Goal: Task Accomplishment & Management: Complete application form

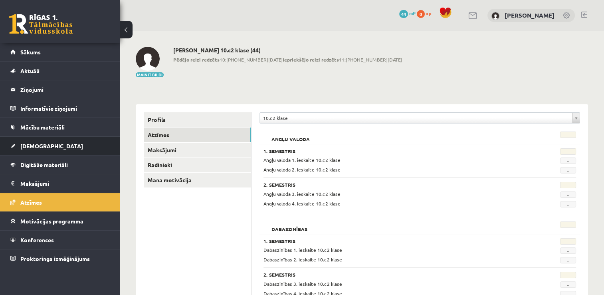
click at [52, 146] on link "[DEMOGRAPHIC_DATA]" at bounding box center [59, 146] width 99 height 18
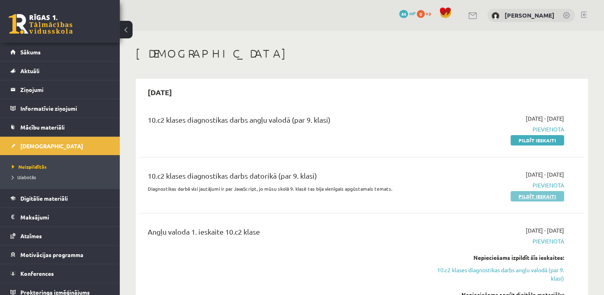
click at [548, 196] on link "Pildīt ieskaiti" at bounding box center [538, 196] width 54 height 10
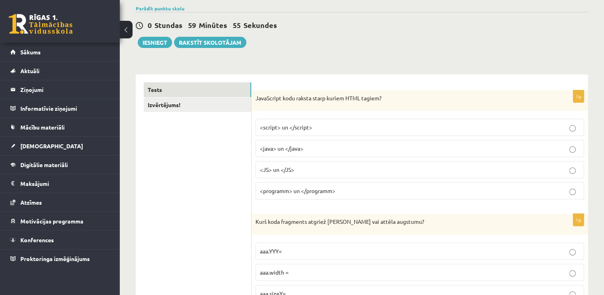
scroll to position [80, 0]
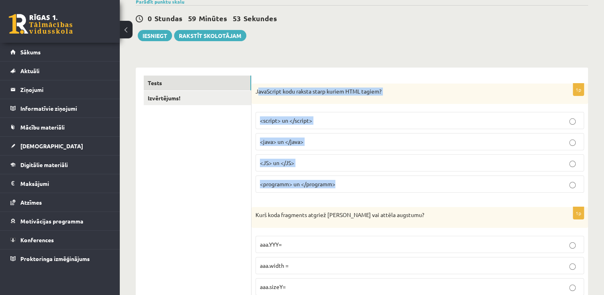
drag, startPoint x: 280, startPoint y: 109, endPoint x: 371, endPoint y: 188, distance: 119.8
click at [371, 188] on div "1p JavaScript kodu raksta starp kuriem HTML tagiem? <script> un </script> <java…" at bounding box center [420, 141] width 337 height 116
drag, startPoint x: 259, startPoint y: 89, endPoint x: 370, endPoint y: 180, distance: 143.1
click at [370, 180] on div "1p JavaScript kodu raksta starp kuriem HTML tagiem? <script> un </script> <java…" at bounding box center [420, 141] width 337 height 116
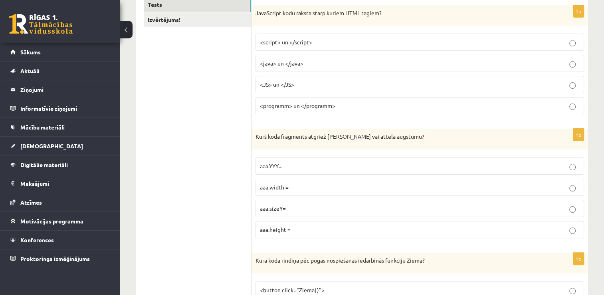
scroll to position [160, 0]
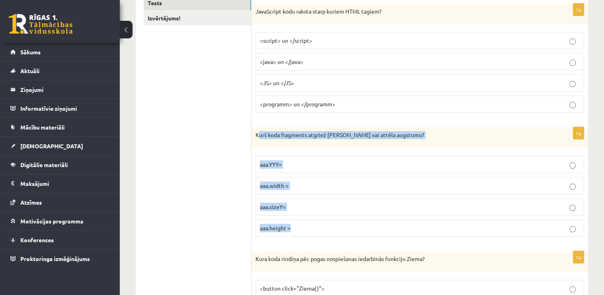
drag, startPoint x: 261, startPoint y: 131, endPoint x: 306, endPoint y: 197, distance: 80.0
click at [308, 203] on div "1p Kurš koda fragments atgriež Canvas vai attēla augstumu? aaa.YYY= aaa.width =…" at bounding box center [420, 185] width 337 height 116
drag, startPoint x: 254, startPoint y: 135, endPoint x: 313, endPoint y: 234, distance: 115.4
click at [313, 234] on div "1p Kurš koda fragments atgriež Canvas vai attēla augstumu? aaa.YYY= aaa.width =…" at bounding box center [420, 185] width 337 height 116
copy div "Kurš koda fragments atgriež Canvas vai attēla augstumu? aaa.YYY= aaa.width = aa…"
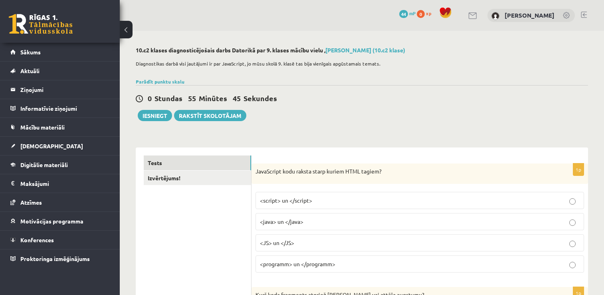
scroll to position [160, 0]
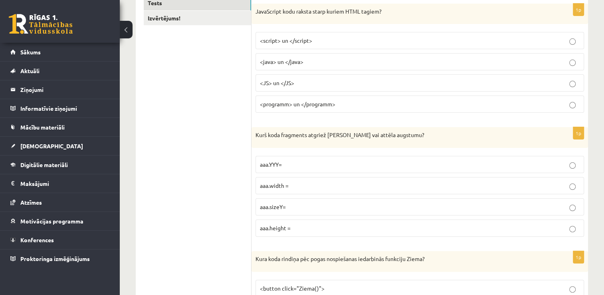
click at [300, 228] on p "aaa.height =" at bounding box center [420, 228] width 320 height 8
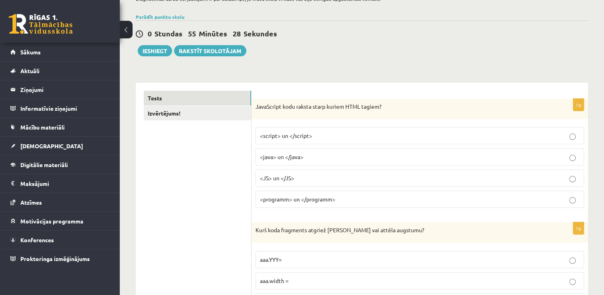
scroll to position [40, 0]
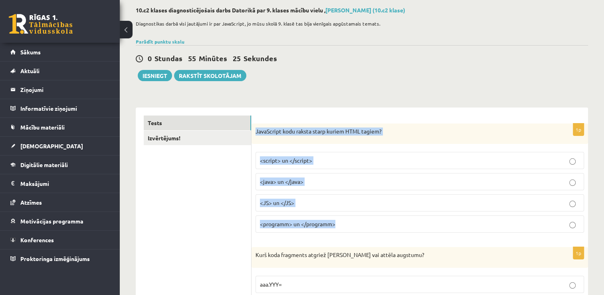
drag, startPoint x: 266, startPoint y: 133, endPoint x: 416, endPoint y: 222, distance: 174.2
click at [416, 222] on div "1p JavaScript kodu raksta starp kuriem HTML tagiem? <script> un </script> <java…" at bounding box center [420, 181] width 337 height 116
copy div "JavaScript kodu raksta starp kuriem HTML tagiem? <script> un </script> <java> u…"
click at [332, 160] on p "<script> un </script>" at bounding box center [420, 160] width 320 height 8
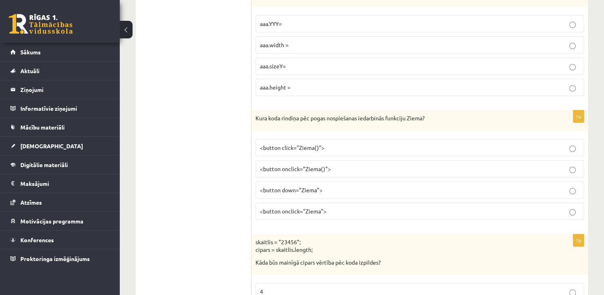
scroll to position [320, 0]
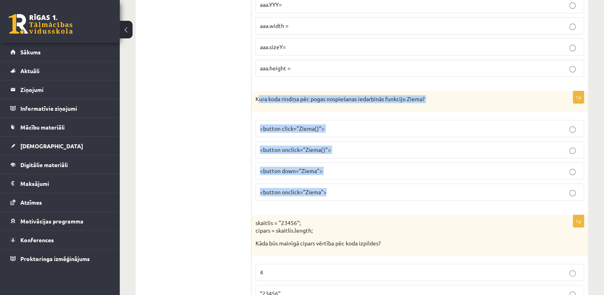
drag, startPoint x: 261, startPoint y: 97, endPoint x: 361, endPoint y: 187, distance: 134.9
click at [361, 187] on div "1p Kura koda rindiņa pēc pogas nospiešanas iedarbinās funkciju Ziema? <button c…" at bounding box center [420, 149] width 337 height 116
click at [363, 148] on p "<button onclick="Ziema()">" at bounding box center [420, 149] width 320 height 8
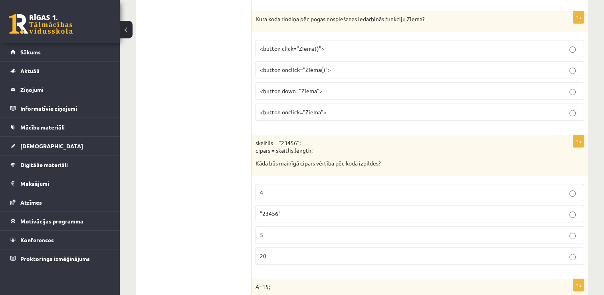
scroll to position [439, 0]
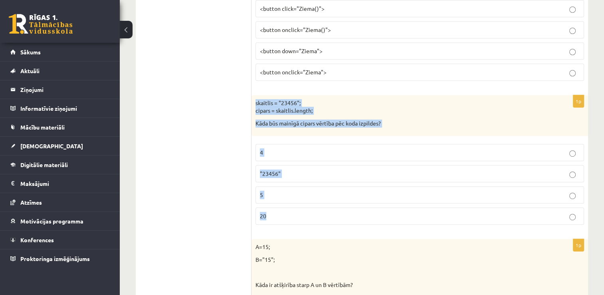
drag, startPoint x: 255, startPoint y: 100, endPoint x: 358, endPoint y: 212, distance: 151.8
click at [358, 212] on div "1p skaitlis = "23456"; cipars = skaitlis.length; Kāda būs mainīgā cipars vērtīb…" at bounding box center [420, 163] width 337 height 136
copy div "skaitlis = "23456"; cipars = skaitlis.length; Kāda būs mainīgā cipars vērtība p…"
click at [275, 193] on p "5" at bounding box center [420, 195] width 320 height 8
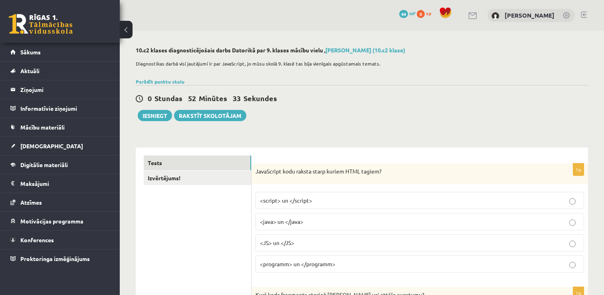
scroll to position [439, 0]
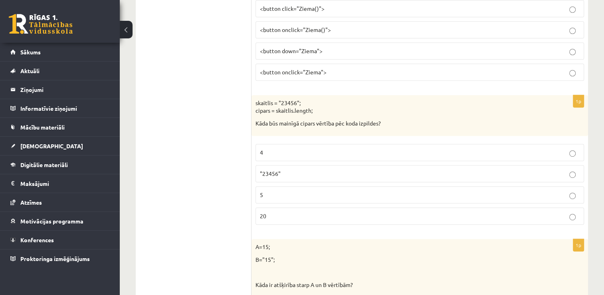
click at [285, 194] on p "5" at bounding box center [420, 195] width 320 height 8
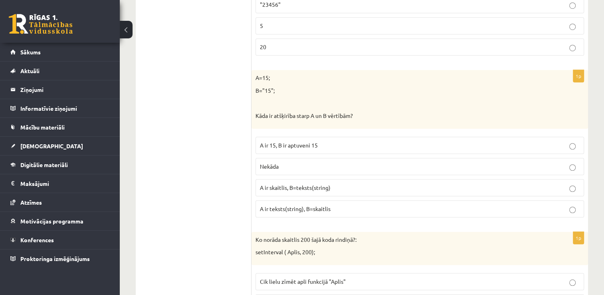
scroll to position [639, 0]
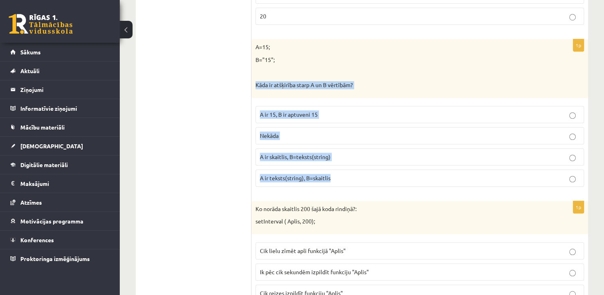
drag, startPoint x: 254, startPoint y: 79, endPoint x: 364, endPoint y: 173, distance: 144.2
click at [364, 173] on div "1p A=15; B="15"; Kāda ir atšķirība starp A un B vērtībām? A ir 15, B ir aptuven…" at bounding box center [420, 115] width 337 height 153
copy div "Kāda ir atšķirība starp A un B vērtībām? A ir 15, B ir aptuveni 15 Nekāda A ir …"
click at [364, 153] on p "A ir skaitlis, B=teksts(string)" at bounding box center [420, 157] width 320 height 8
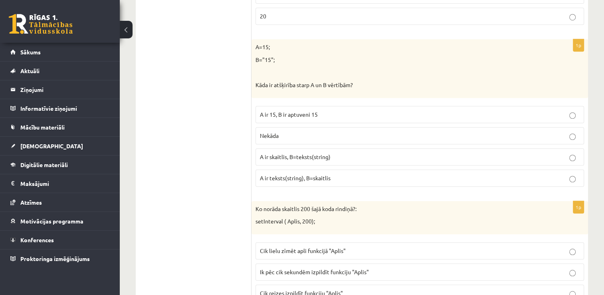
click at [334, 155] on p "A ir skaitlis, B=teksts(string)" at bounding box center [420, 157] width 320 height 8
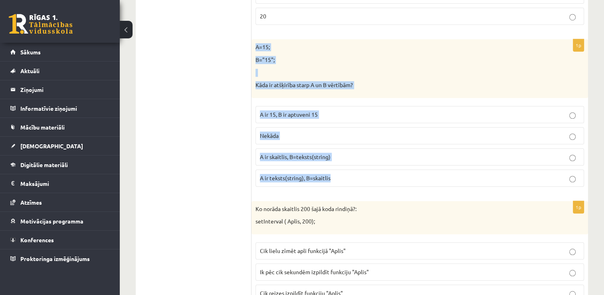
drag, startPoint x: 253, startPoint y: 43, endPoint x: 382, endPoint y: 173, distance: 183.3
click at [382, 173] on div "1p A=15; B="15"; Kāda ir atšķirība starp A un B vērtībām? A ir 15, B ir aptuven…" at bounding box center [420, 115] width 337 height 153
copy div "A=15; B="15"; Kāda ir atšķirība starp A un B vērtībām? A ir 15, B ir aptuveni 1…"
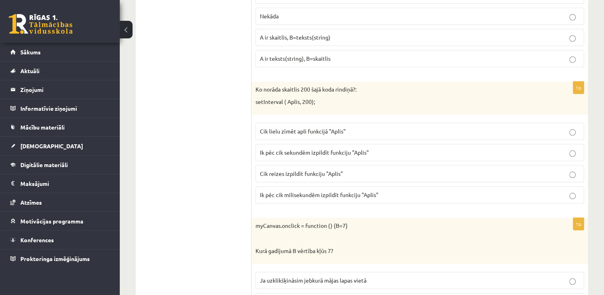
scroll to position [759, 0]
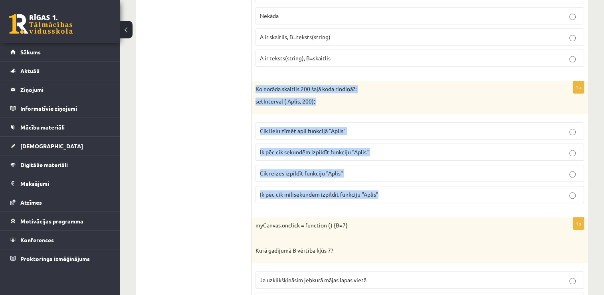
drag, startPoint x: 254, startPoint y: 83, endPoint x: 405, endPoint y: 188, distance: 184.3
click at [405, 188] on div "1p Ko norāda skaitlis 200 šajā koda rindiņā?: setInterval ( Aplis, 200); Cik li…" at bounding box center [420, 145] width 337 height 128
copy div "Ko norāda skaitlis 200 šajā koda rindiņā?: setInterval ( Aplis, 200); Cik lielu…"
click at [357, 169] on p "Cik reizes izpildīt funkciju "Aplis"" at bounding box center [420, 173] width 320 height 8
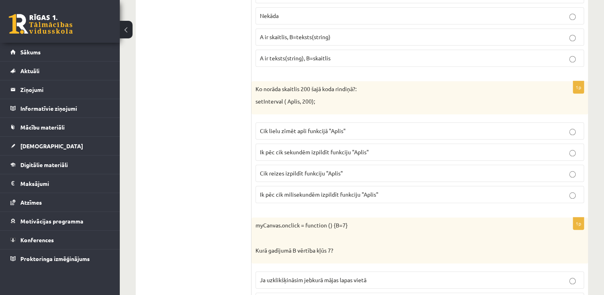
click at [395, 190] on p "Ik pēc cik milisekundēm izpildīt funkciju "Aplis"" at bounding box center [420, 194] width 320 height 8
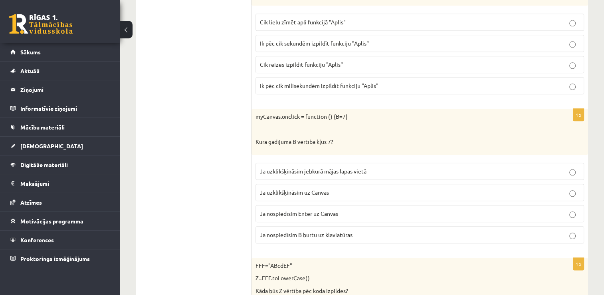
scroll to position [879, 0]
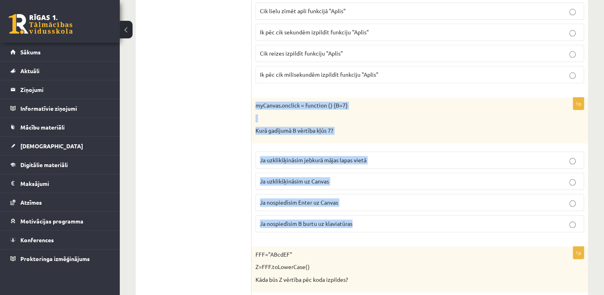
drag, startPoint x: 259, startPoint y: 101, endPoint x: 395, endPoint y: 215, distance: 177.2
click at [395, 215] on div "1p myCanvas.onclick = function () {B=7} Kurā gadījumā B vērtība kļūs 7? Ja uzkl…" at bounding box center [420, 167] width 337 height 141
copy div "myCanvas.onclick = function () {B=7} Kurā gadījumā B vērtība kļūs 7? Ja uzklikš…"
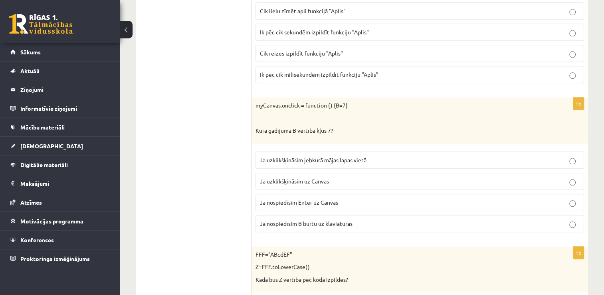
click at [346, 177] on p "Ja uzklikšķināsim uz Canvas" at bounding box center [420, 181] width 320 height 8
click at [321, 173] on label "Ja uzklikšķināsim uz Canvas" at bounding box center [420, 181] width 329 height 17
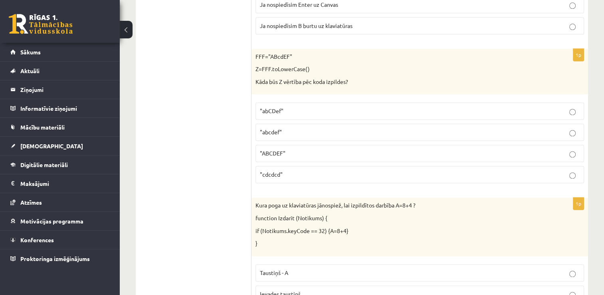
scroll to position [1079, 0]
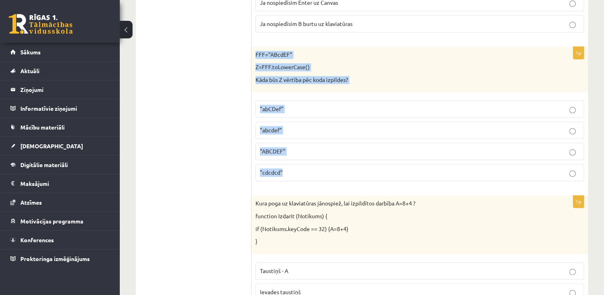
drag, startPoint x: 256, startPoint y: 48, endPoint x: 321, endPoint y: 160, distance: 129.8
click at [321, 160] on div "1p FFF="ABcdEF" Z=FFF.toLowerCase() Kāda būs Z vērtība pēc koda izpildes? "abCD…" at bounding box center [420, 117] width 337 height 141
copy div "FFF="ABcdEF" Z=FFF.toLowerCase() Kāda būs Z vērtība pēc koda izpildes? "abCDef"…"
click at [303, 126] on p ""abcdef"" at bounding box center [420, 130] width 320 height 8
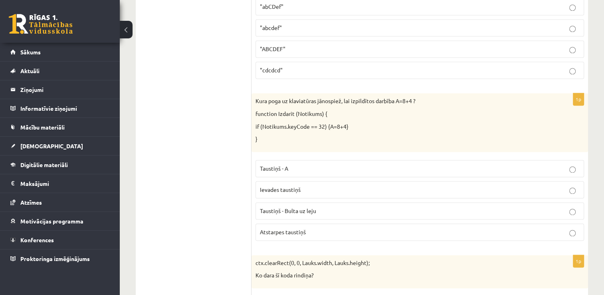
scroll to position [1198, 0]
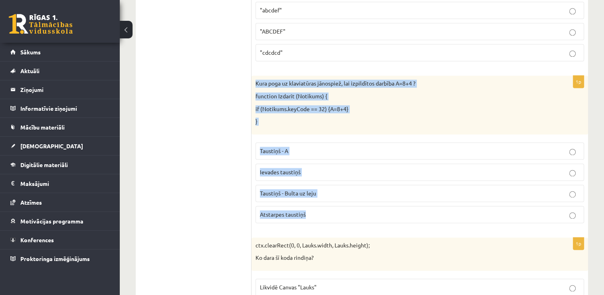
drag, startPoint x: 254, startPoint y: 74, endPoint x: 392, endPoint y: 204, distance: 189.1
click at [392, 204] on div "1p Kura poga uz klaviatūras jānospiež, lai izpildītos darbība A=8+4 ? function …" at bounding box center [420, 152] width 337 height 153
copy div "Kura poga uz klaviatūras jānospiež, lai izpildītos darbība A=8+4 ? function Izd…"
click at [360, 210] on p "Atstarpes taustiņš" at bounding box center [420, 214] width 320 height 8
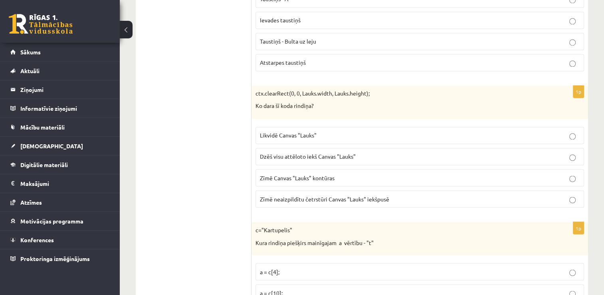
scroll to position [1358, 0]
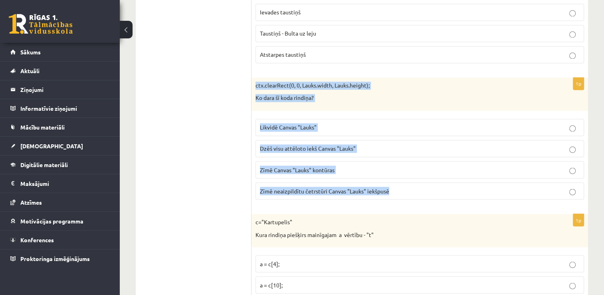
drag, startPoint x: 261, startPoint y: 80, endPoint x: 413, endPoint y: 179, distance: 181.8
click at [413, 179] on div "1p ctx.clearRect(0, 0, Lauks.width, Lauks.height); Ko dara šī koda rindiņa? Lik…" at bounding box center [420, 141] width 337 height 128
click at [397, 144] on p "Dzēš visu attēloto iekš Canvas "Lauks"" at bounding box center [420, 148] width 320 height 8
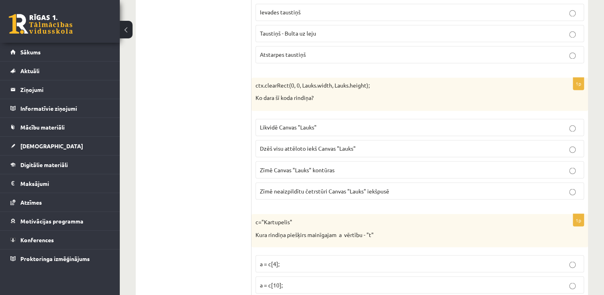
scroll to position [1438, 0]
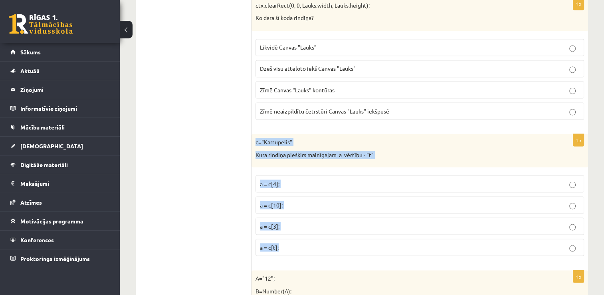
drag, startPoint x: 252, startPoint y: 135, endPoint x: 321, endPoint y: 236, distance: 121.9
click at [321, 236] on div "1p c="Kartupelis" Kura rindiņa piešķirs mainīgajam a vērtību - "t" a = c[4]; a …" at bounding box center [420, 198] width 337 height 128
copy div "c="Kartupelis" Kura rindiņa piešķirs mainīgajam a vērtību - "t" a = c[4]; a = c…"
click at [299, 222] on p "a = c[3];" at bounding box center [420, 226] width 320 height 8
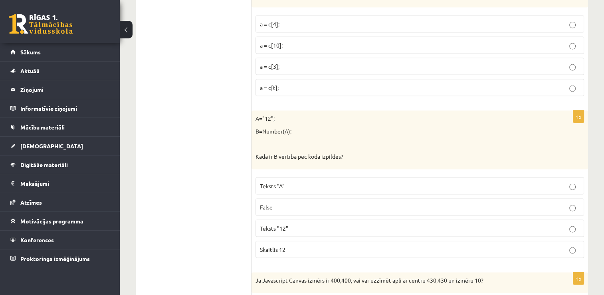
scroll to position [1598, 0]
drag, startPoint x: 260, startPoint y: 109, endPoint x: 264, endPoint y: 113, distance: 6.0
click at [264, 114] on p "A="12";" at bounding box center [400, 118] width 289 height 8
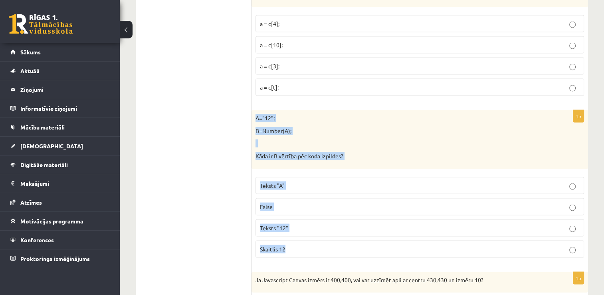
drag, startPoint x: 264, startPoint y: 113, endPoint x: 336, endPoint y: 234, distance: 140.7
click at [336, 234] on div "1p A="12"; B=Number(A); Kāda ir B vērtība pēc koda izpildes? Teksts "A" False T…" at bounding box center [420, 186] width 337 height 153
copy div "A="12"; B=Number(A); Kāda ir B vērtība pēc koda izpildes? Teksts "A" False Teks…"
click at [306, 245] on p "Skaitlis 12" at bounding box center [420, 249] width 320 height 8
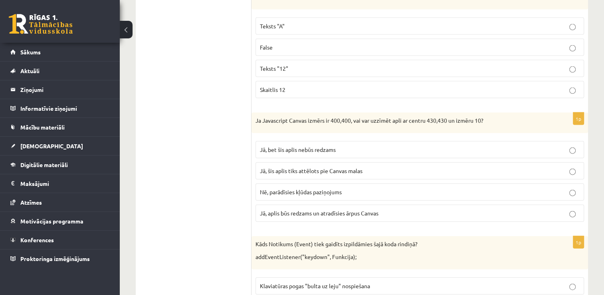
scroll to position [1758, 0]
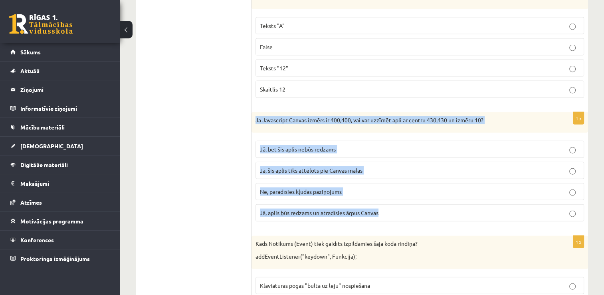
drag, startPoint x: 254, startPoint y: 111, endPoint x: 410, endPoint y: 199, distance: 179.6
click at [410, 199] on div "1p Ja Javascript Canvas izmērs ir 400,400, vai var uzzīmēt apli ar centru 430,4…" at bounding box center [420, 170] width 337 height 116
copy div "Ja Javascript Canvas izmērs ir 400,400, vai var uzzīmēt apli ar centru 430,430 …"
click at [312, 145] on span "Jā, bet šis aplis nebūs redzams" at bounding box center [298, 148] width 76 height 7
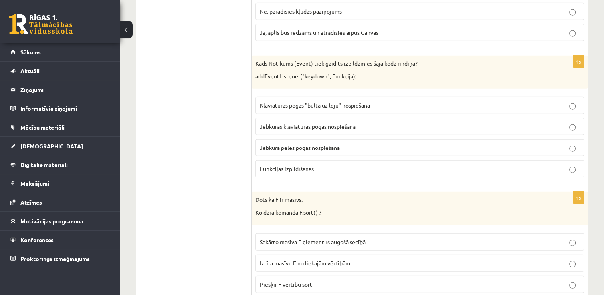
scroll to position [1957, 0]
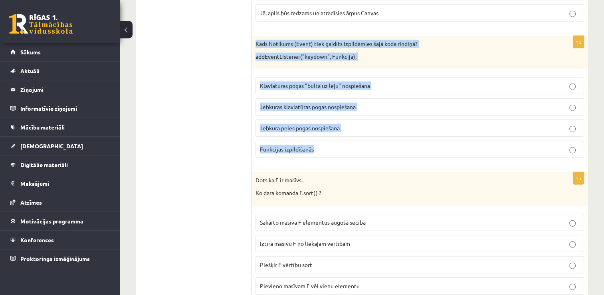
drag, startPoint x: 273, startPoint y: 43, endPoint x: 349, endPoint y: 143, distance: 125.1
click at [349, 143] on div "1p Kāds Notikums (Event) tiek gaidīts izpildāmies šajā koda rindiņā? addEventLi…" at bounding box center [420, 100] width 337 height 128
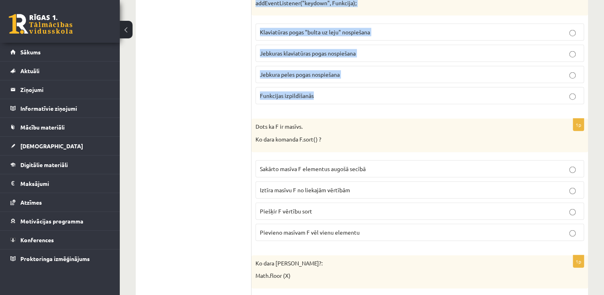
scroll to position [1997, 0]
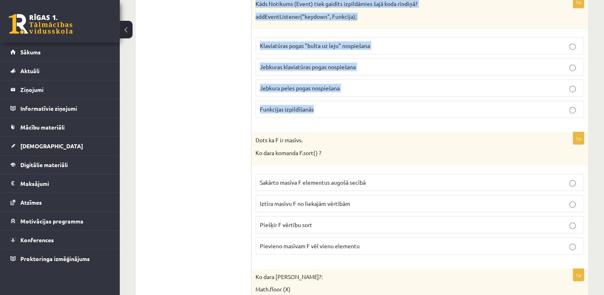
click at [382, 63] on p "Jebkuras klaviatūras pogas nospiešana" at bounding box center [420, 67] width 320 height 8
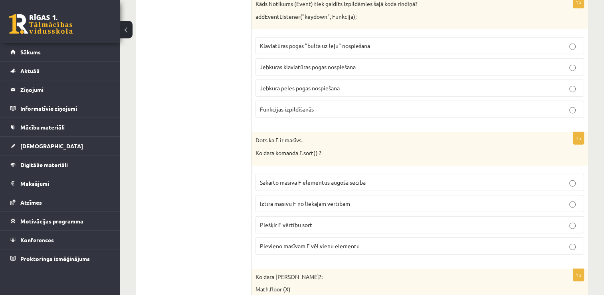
scroll to position [2037, 0]
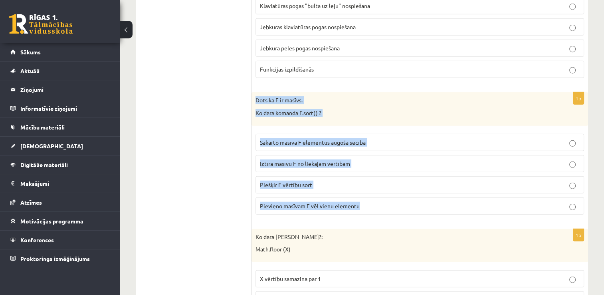
drag, startPoint x: 262, startPoint y: 93, endPoint x: 389, endPoint y: 194, distance: 163.0
click at [389, 194] on div "1p Dots ka F ir masīvs. Ko dara komanda F.sort() ? Sakārto masīva F elementus a…" at bounding box center [420, 156] width 337 height 128
click at [421, 138] on p "Sakārto masīva F elementus augošā secībā" at bounding box center [420, 142] width 320 height 8
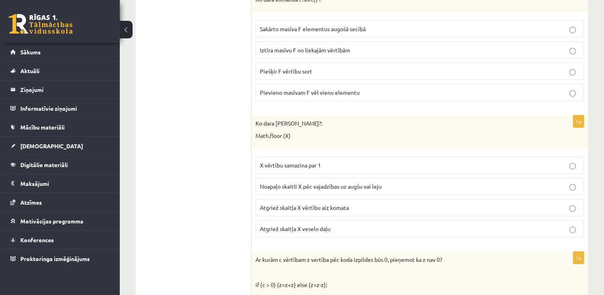
scroll to position [2157, 0]
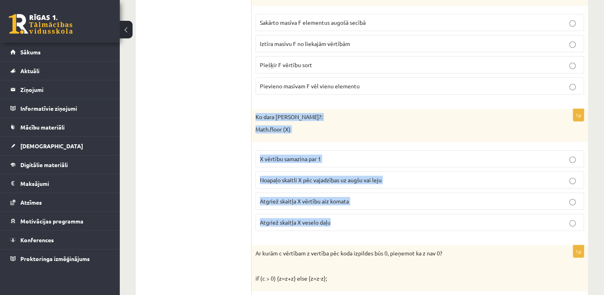
drag, startPoint x: 274, startPoint y: 116, endPoint x: 371, endPoint y: 204, distance: 130.9
click at [371, 204] on div "1p Ko dara koda rindiņa?: Math.floor (X) X vērtību samazina par 1 Noapaļo skait…" at bounding box center [420, 173] width 337 height 128
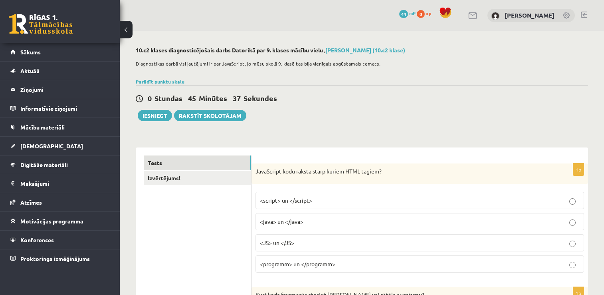
scroll to position [2157, 0]
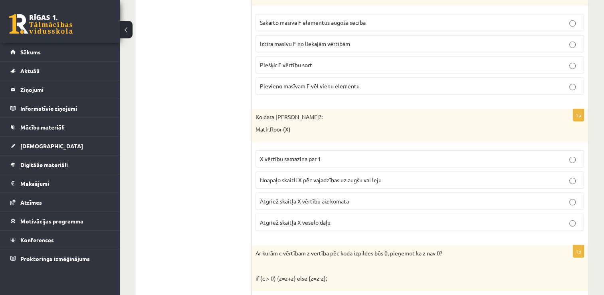
click at [339, 218] on p "Atgriež skaitļa X veselo daļu" at bounding box center [420, 222] width 320 height 8
click at [205, 147] on ul "Tests Izvērtējums!" at bounding box center [198, 79] width 108 height 4163
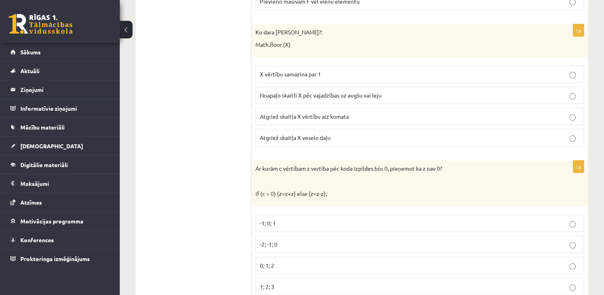
scroll to position [2277, 0]
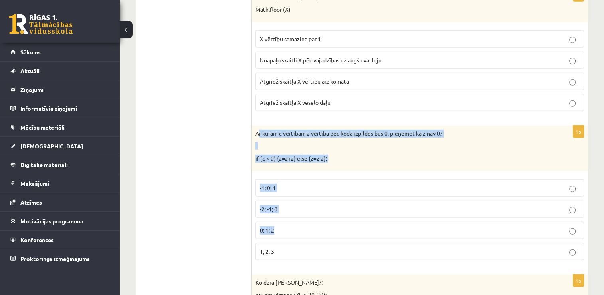
drag, startPoint x: 263, startPoint y: 122, endPoint x: 325, endPoint y: 207, distance: 104.7
click at [326, 211] on div "1p Ar kurām c vērtībam z vertība pēc koda izpildes būs 0, pieņemot ka z nav 0? …" at bounding box center [420, 195] width 337 height 141
drag, startPoint x: 261, startPoint y: 123, endPoint x: 327, endPoint y: 232, distance: 128.1
click at [327, 232] on div "1p Ar kurām c vērtībam z vertība pēc koda izpildes būs 0, pieņemot ka z nav 0? …" at bounding box center [420, 195] width 337 height 141
copy div "Ar kurām c vērtībam z vertība pēc koda izpildes būs 0, pieņemot ka z nav 0? if …"
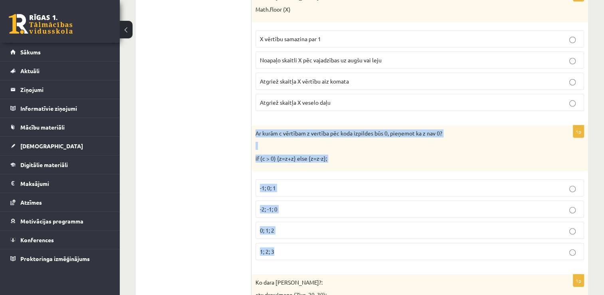
click at [371, 144] on div "Ar kurām c vērtībam z vertība pēc koda izpildes būs 0, pieņemot ka z nav 0? if …" at bounding box center [420, 148] width 337 height 46
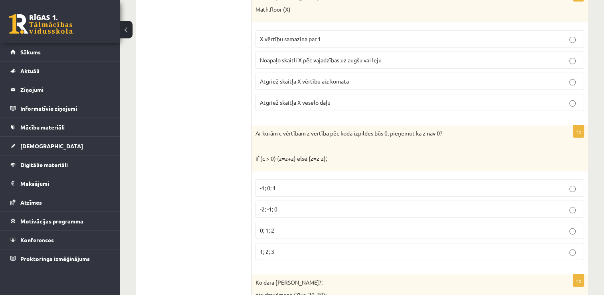
click at [291, 243] on label "1; 2; 3" at bounding box center [420, 251] width 329 height 17
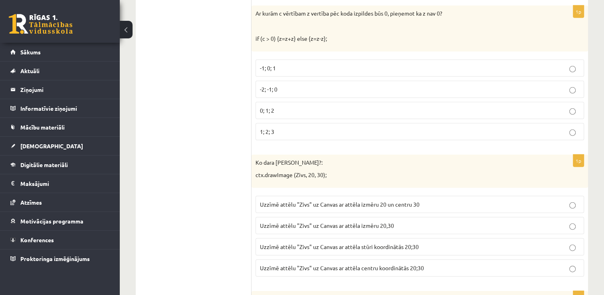
scroll to position [2437, 0]
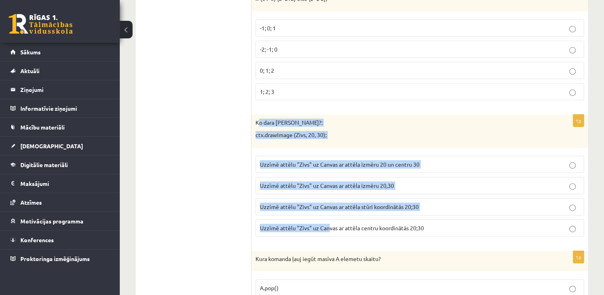
drag, startPoint x: 264, startPoint y: 111, endPoint x: 322, endPoint y: 194, distance: 101.0
click at [324, 198] on div "1p Ko dara koda rindiņa?: ctx.drawImage (Zivs, 20, 30); Uzzīmē attēlu "Zivs" uz…" at bounding box center [420, 179] width 337 height 128
drag, startPoint x: 256, startPoint y: 109, endPoint x: 447, endPoint y: 220, distance: 221.0
click at [447, 220] on div "1p Ko dara koda rindiņa?: ctx.drawImage (Zivs, 20, 30); Uzzīmē attēlu "Zivs" uz…" at bounding box center [420, 179] width 337 height 128
copy div "Ko dara koda rindiņa?: ctx.drawImage (Zivs, 20, 30); Uzzīmē attēlu "Zivs" uz Ca…"
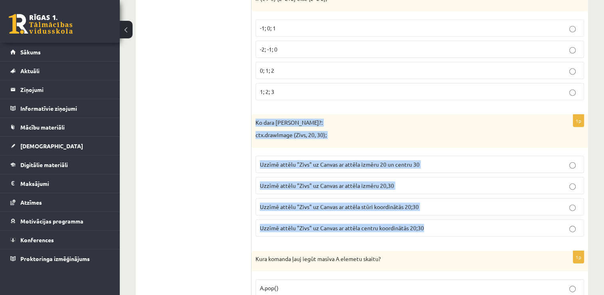
click at [439, 203] on p "Uzzīmē attēlu "Zivs" uz Canvas ar attēla stūri koordinātās 20;30" at bounding box center [420, 207] width 320 height 8
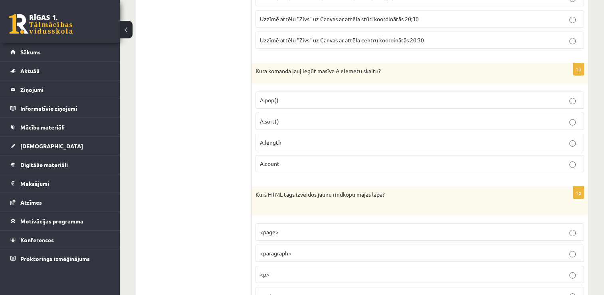
scroll to position [2637, 0]
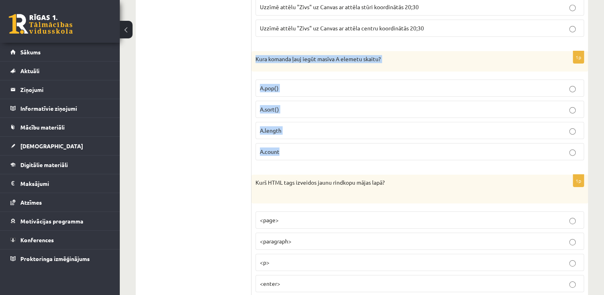
drag, startPoint x: 260, startPoint y: 47, endPoint x: 316, endPoint y: 143, distance: 111.1
click at [316, 143] on div "1p Kura komanda ļauj iegūt masīva A elemetu skaitu? A.pop() A.sort() A.length A…" at bounding box center [420, 109] width 337 height 116
copy div "Kura komanda ļauj iegūt masīva A elemetu skaitu? A.pop() A.sort() A.length A.co…"
drag, startPoint x: 330, startPoint y: 118, endPoint x: 146, endPoint y: 110, distance: 184.3
click at [330, 126] on p "A.length" at bounding box center [420, 130] width 320 height 8
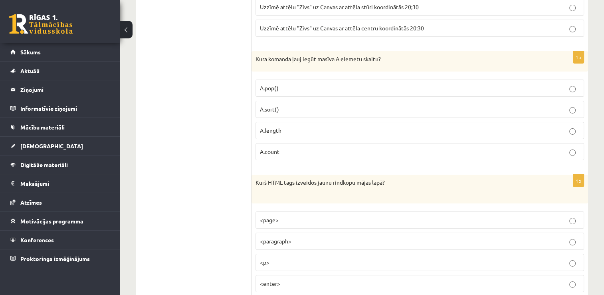
click at [288, 147] on p "A.count" at bounding box center [420, 151] width 320 height 8
click at [298, 122] on label "A.length" at bounding box center [420, 130] width 329 height 17
click at [297, 147] on p "A.count" at bounding box center [420, 151] width 320 height 8
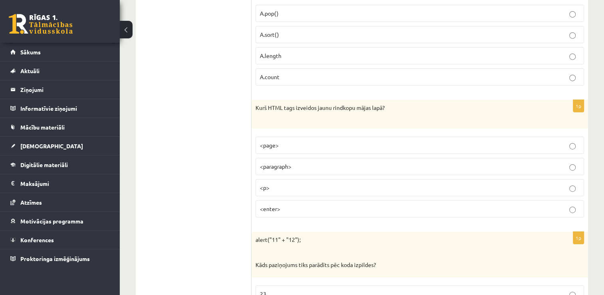
scroll to position [2716, 0]
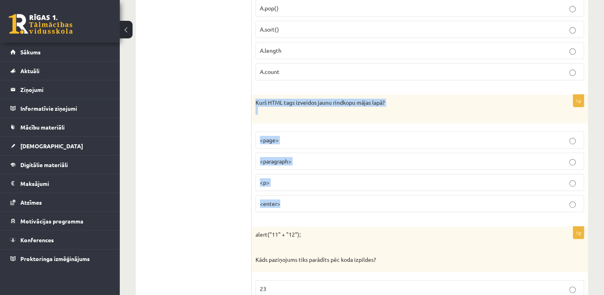
drag, startPoint x: 269, startPoint y: 99, endPoint x: 313, endPoint y: 192, distance: 102.2
click at [313, 192] on div "1p Kurš HTML tags izveidos jaunu rindkopu mājas lapā? <page> <paragraph> <p> <e…" at bounding box center [420, 156] width 337 height 123
copy div "Kurš HTML tags izveidos jaunu rindkopu mājas lapā? <page> <paragraph> <p> <ente…"
click at [313, 157] on p "<paragraph>" at bounding box center [420, 161] width 320 height 8
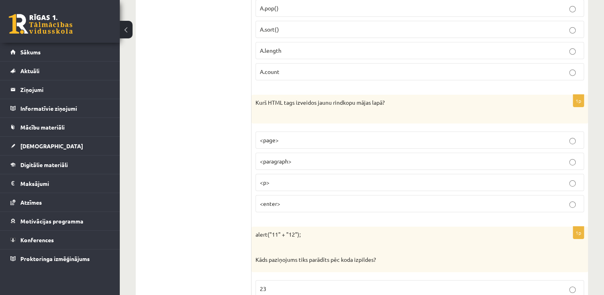
click at [286, 178] on p "<p>" at bounding box center [420, 182] width 320 height 8
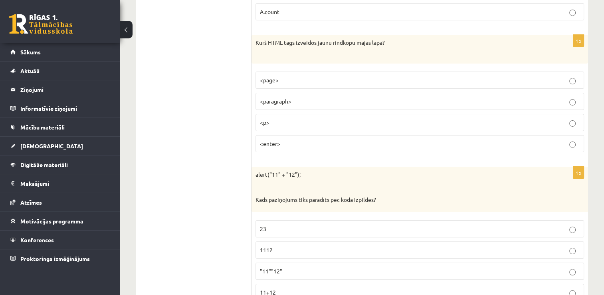
scroll to position [2796, 0]
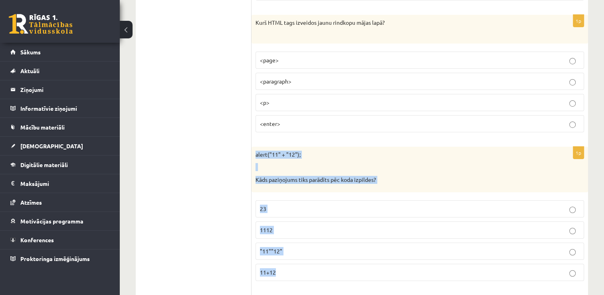
drag, startPoint x: 255, startPoint y: 141, endPoint x: 329, endPoint y: 258, distance: 139.0
click at [329, 258] on div "1p alert("11" + "12"); Kāds paziņojums tiks parādīts pēc koda izpildes? 23 1112…" at bounding box center [420, 217] width 337 height 141
copy div "alert("11" + "12"); Kāds paziņojums tiks parādīts pēc koda izpildes? 23 1112 "1…"
click at [284, 226] on p "1112" at bounding box center [420, 230] width 320 height 8
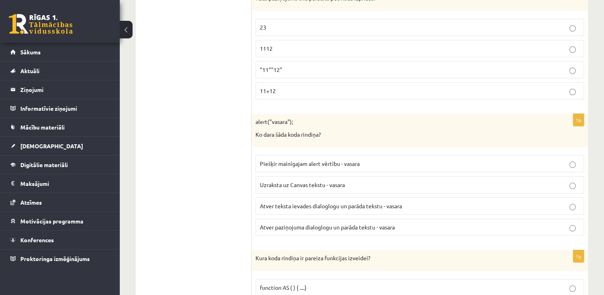
scroll to position [2996, 0]
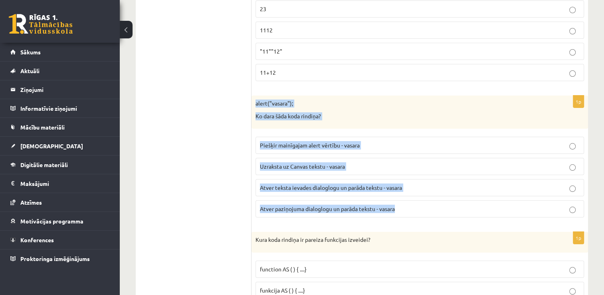
drag, startPoint x: 260, startPoint y: 91, endPoint x: 418, endPoint y: 199, distance: 190.8
click at [418, 199] on div "1p alert("vasara"); Ko dara šāda koda rindiņa? Piešķir mainīgajam alert vērtību…" at bounding box center [420, 159] width 337 height 128
copy div "alert("vasara"); Ko dara šāda koda rindiņa? Piešķir mainīgajam alert vērtību - …"
click at [435, 183] on p "Atver teksta ievades dialoglogu un parāda tekstu - vasara" at bounding box center [420, 187] width 320 height 8
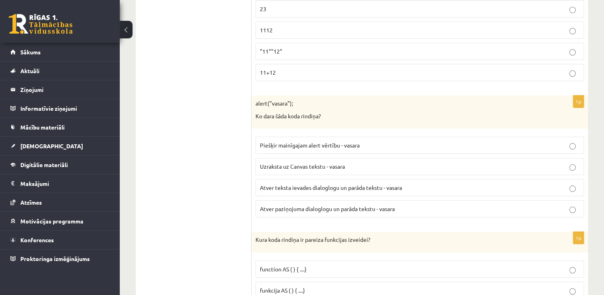
click at [340, 205] on span "Atver paziņojuma dialoglogu un parāda tekstu - vasara" at bounding box center [327, 208] width 135 height 7
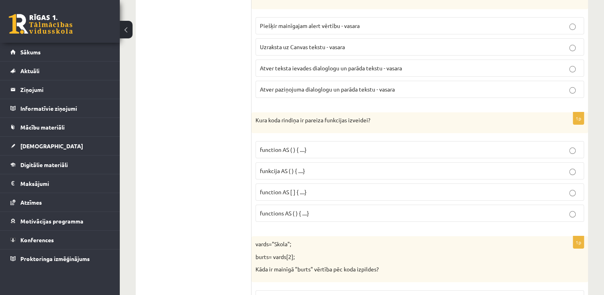
scroll to position [3116, 0]
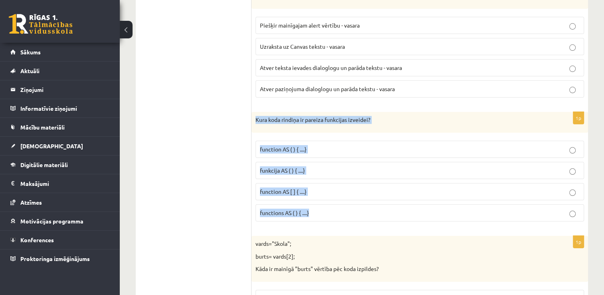
drag, startPoint x: 256, startPoint y: 104, endPoint x: 340, endPoint y: 195, distance: 124.7
click at [340, 195] on div "1p Kura koda rindiņa ir pareiza funkcijas izveidei? function AS ( ) { ....} fun…" at bounding box center [420, 170] width 337 height 116
copy div "Kura koda rindiņa ir pareiza funkcijas izveidei? function AS ( ) { ....} funkci…"
click at [321, 187] on p "function AS [ ] { ....}" at bounding box center [420, 191] width 320 height 8
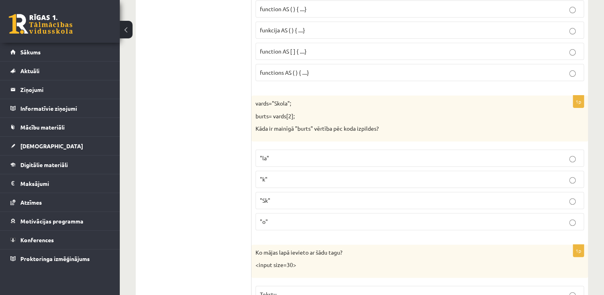
scroll to position [3276, 0]
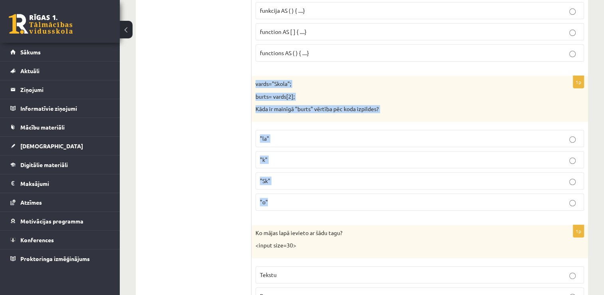
drag, startPoint x: 260, startPoint y: 70, endPoint x: 340, endPoint y: 191, distance: 145.1
click at [340, 191] on div "1p vards="Skola"; burts= vards[2]; Kāda ir mainīgā "burts" vērtība pēc koda izp…" at bounding box center [420, 146] width 337 height 141
copy div "vards="Skola"; burts= vards[2]; Kāda ir mainīgā "burts" vērtība pēc koda izpild…"
click at [330, 198] on p ""o"" at bounding box center [420, 202] width 320 height 8
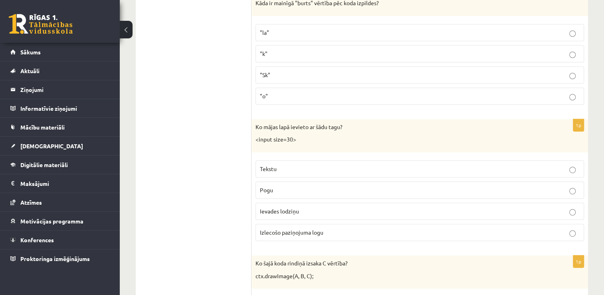
scroll to position [3396, 0]
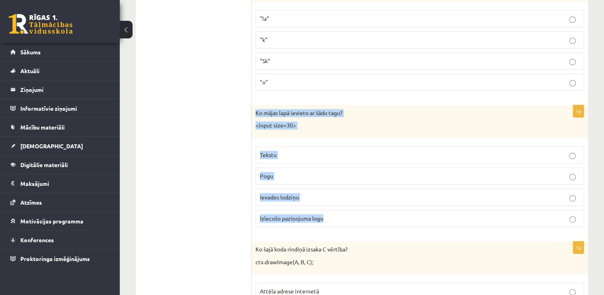
drag, startPoint x: 257, startPoint y: 95, endPoint x: 345, endPoint y: 201, distance: 137.5
click at [345, 201] on div "1p Ko mājas lapā ievieto ar šādu tagu? <input size=30> Tekstu Pogu Ievades lodz…" at bounding box center [420, 169] width 337 height 128
copy div "Ko mājas lapā ievieto ar šādu tagu? <input size=30> Tekstu Pogu Ievades lodziņu…"
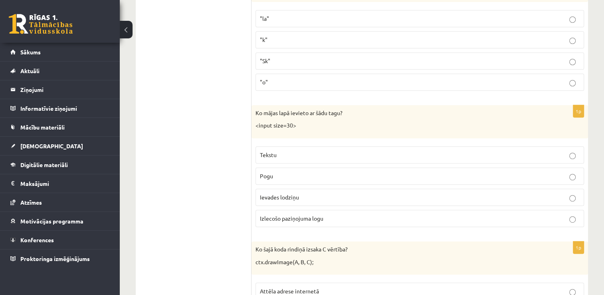
click at [312, 193] on p "Ievades lodziņu" at bounding box center [420, 197] width 320 height 8
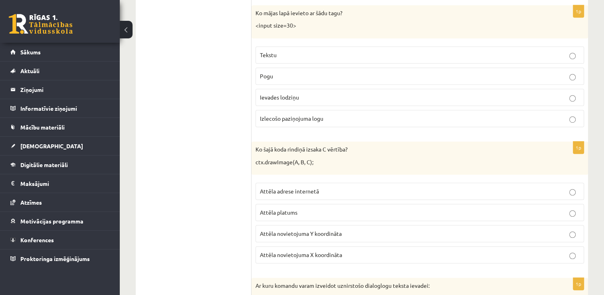
scroll to position [3515, 0]
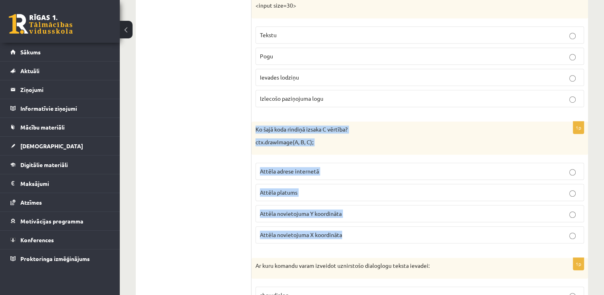
drag, startPoint x: 254, startPoint y: 111, endPoint x: 383, endPoint y: 211, distance: 162.9
click at [383, 211] on div "1p Ko šajā koda rindiņā izsaka C vērtība? ctx.drawImage(A, B, C); Attēla adrese…" at bounding box center [420, 185] width 337 height 128
copy div "Ko šajā koda rindiņā izsaka C vērtība? ctx.drawImage(A, B, C); Attēla adrese in…"
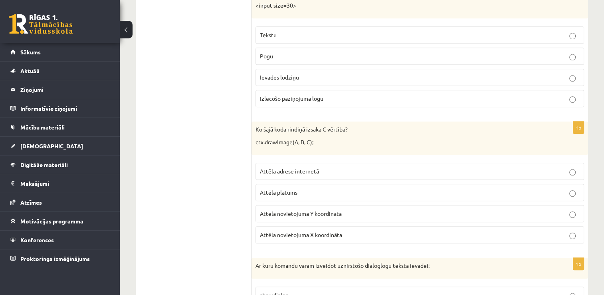
click at [352, 209] on p "Attēla novietojuma Y koordināta" at bounding box center [420, 213] width 320 height 8
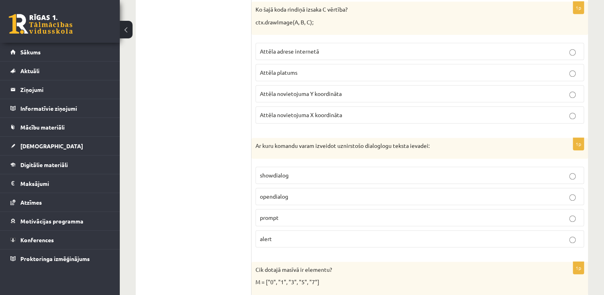
scroll to position [3675, 0]
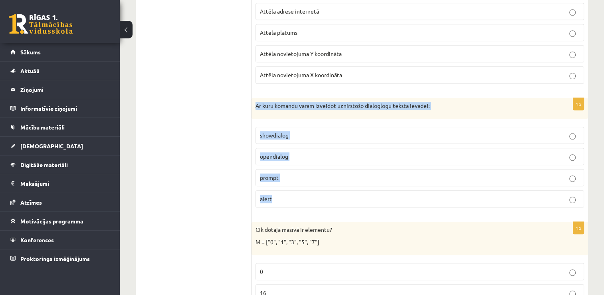
drag, startPoint x: 256, startPoint y: 87, endPoint x: 310, endPoint y: 178, distance: 105.6
click at [310, 178] on div "1p Ar kuru komandu varam izveidot uznirstošo dialoglogu teksta ievadei: showdia…" at bounding box center [420, 156] width 337 height 116
click at [316, 173] on p "prompt" at bounding box center [420, 177] width 320 height 8
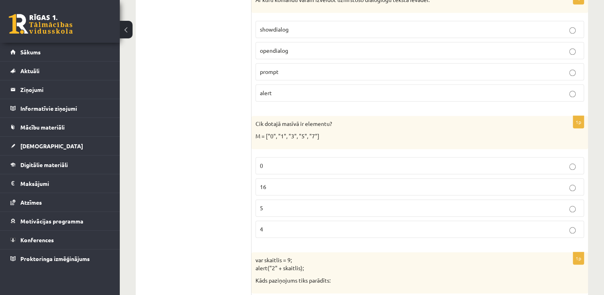
scroll to position [3795, 0]
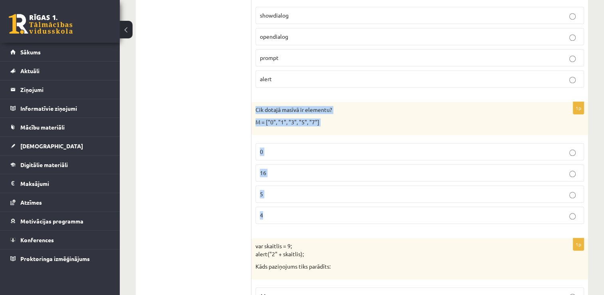
drag, startPoint x: 256, startPoint y: 90, endPoint x: 329, endPoint y: 194, distance: 126.8
click at [329, 194] on div "1p Cik dotajā masīvā ir elementu? M = ["0", "1", "3", "5", "7"] 0 16 5 4" at bounding box center [420, 166] width 337 height 128
click at [291, 185] on label "5" at bounding box center [420, 193] width 329 height 17
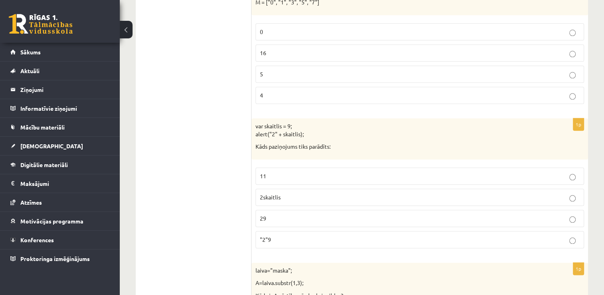
scroll to position [3955, 0]
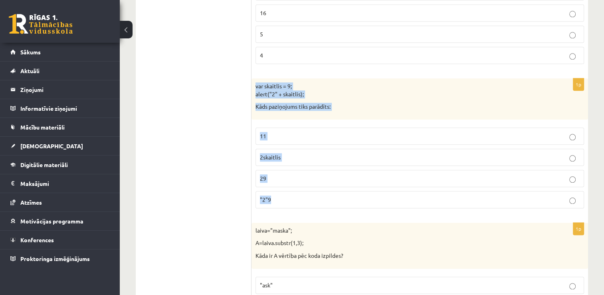
drag, startPoint x: 254, startPoint y: 65, endPoint x: 382, endPoint y: 171, distance: 166.8
click at [382, 171] on div "1p var skaitlis = 9; alert("2" + skaitlis); Kāds paziņojums tiks parādīts: 11 2…" at bounding box center [420, 146] width 337 height 136
drag, startPoint x: 382, startPoint y: 171, endPoint x: 388, endPoint y: 171, distance: 6.4
click at [388, 171] on fieldset "11 2skaitlis 29 "2"9" at bounding box center [420, 166] width 329 height 87
click at [286, 174] on p "29" at bounding box center [420, 178] width 320 height 8
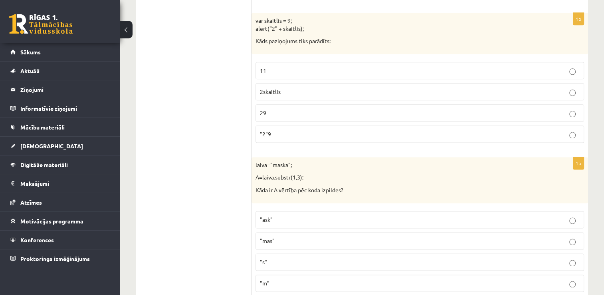
scroll to position [4028, 0]
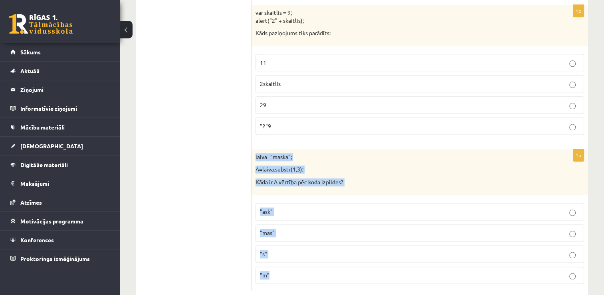
drag, startPoint x: 254, startPoint y: 135, endPoint x: 324, endPoint y: 254, distance: 138.7
click at [324, 254] on div "1p laiva="maska"; A=laiva.substr(1,3); Kāda ir A vērtība pēc koda izpildes? "as…" at bounding box center [420, 219] width 337 height 141
click at [381, 159] on div "laiva="maska"; A=laiva.substr(1,3); Kāda ir A vērtība pēc koda izpildes?" at bounding box center [420, 172] width 337 height 46
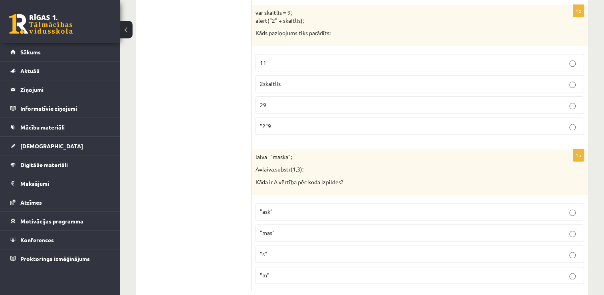
click at [280, 207] on p ""ask"" at bounding box center [420, 211] width 320 height 8
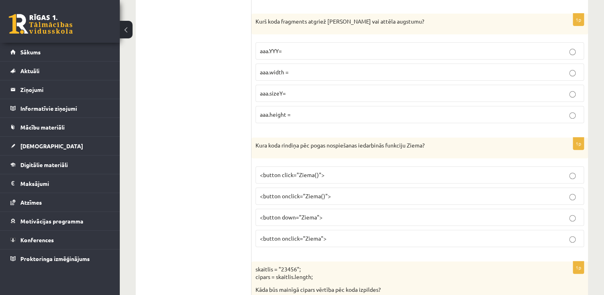
scroll to position [0, 0]
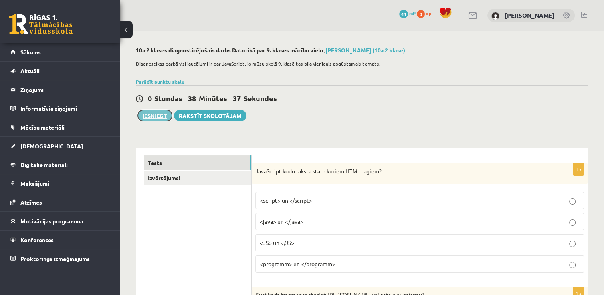
click at [157, 113] on button "Iesniegt" at bounding box center [155, 115] width 34 height 11
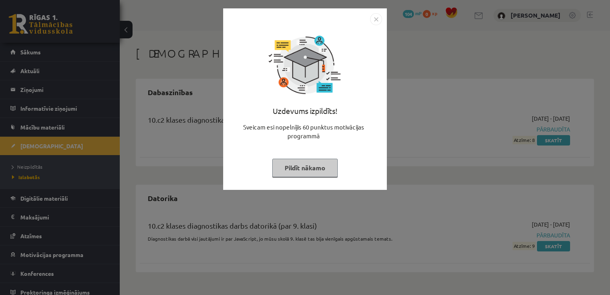
click at [377, 20] on img "Close" at bounding box center [376, 19] width 12 height 12
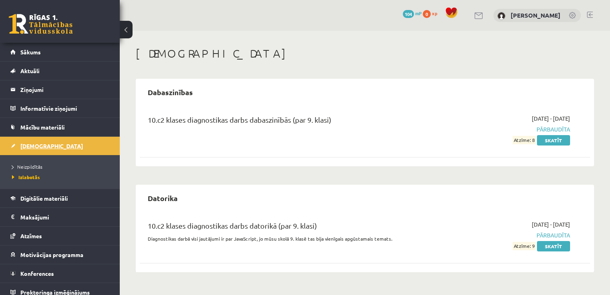
click at [32, 141] on link "[DEMOGRAPHIC_DATA]" at bounding box center [59, 146] width 99 height 18
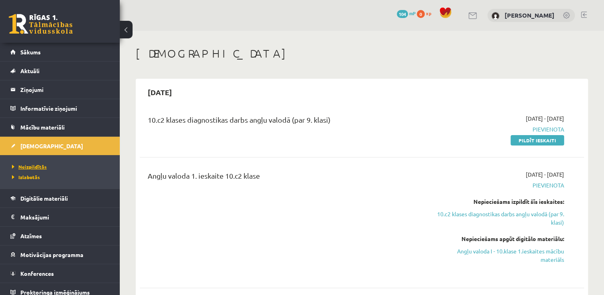
click at [28, 164] on span "Neizpildītās" at bounding box center [29, 166] width 35 height 6
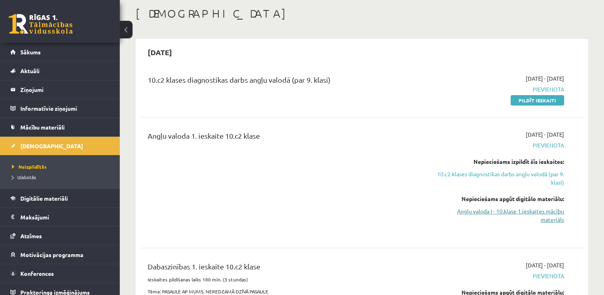
click at [518, 210] on link "Angļu valoda I - 10.klase 1.ieskaites mācību materiāls" at bounding box center [498, 215] width 131 height 17
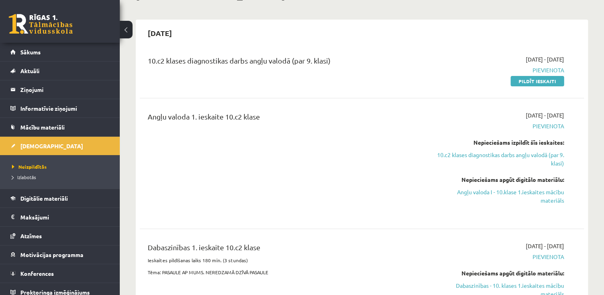
scroll to position [0, 0]
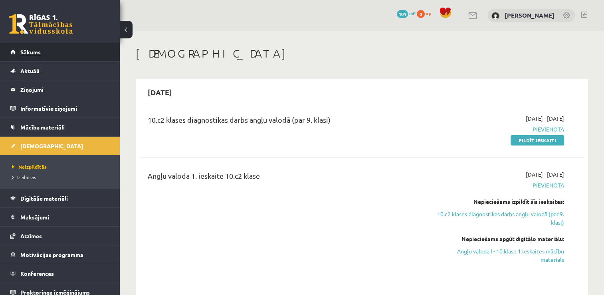
click at [50, 52] on link "Sākums" at bounding box center [59, 52] width 99 height 18
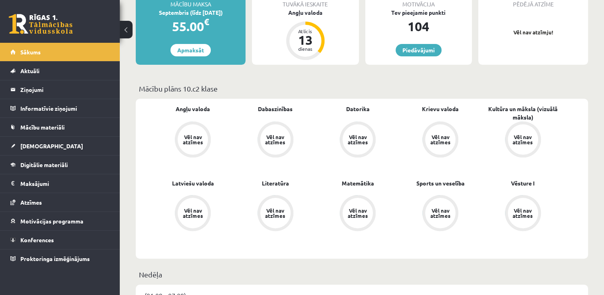
scroll to position [120, 0]
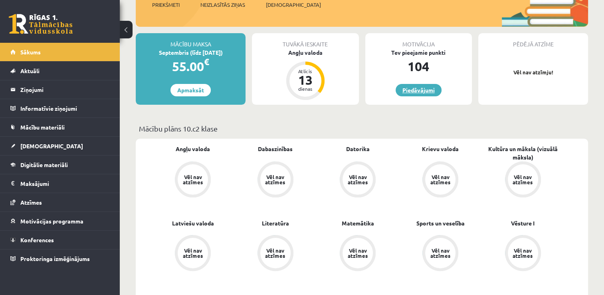
click at [435, 86] on link "Piedāvājumi" at bounding box center [419, 90] width 46 height 12
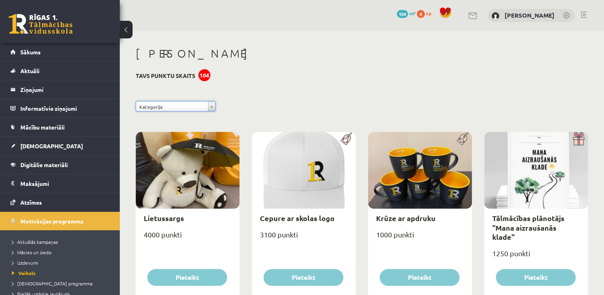
click at [24, 46] on link "Sākums" at bounding box center [59, 52] width 99 height 18
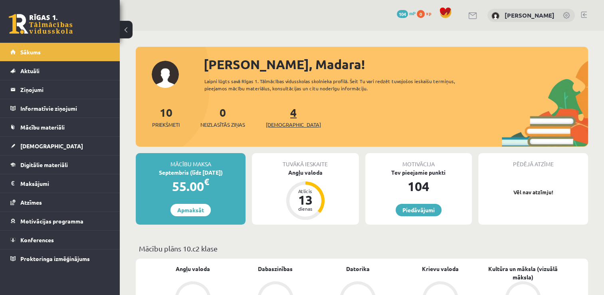
click at [282, 125] on span "[DEMOGRAPHIC_DATA]" at bounding box center [293, 125] width 55 height 8
